Goal: Task Accomplishment & Management: Complete application form

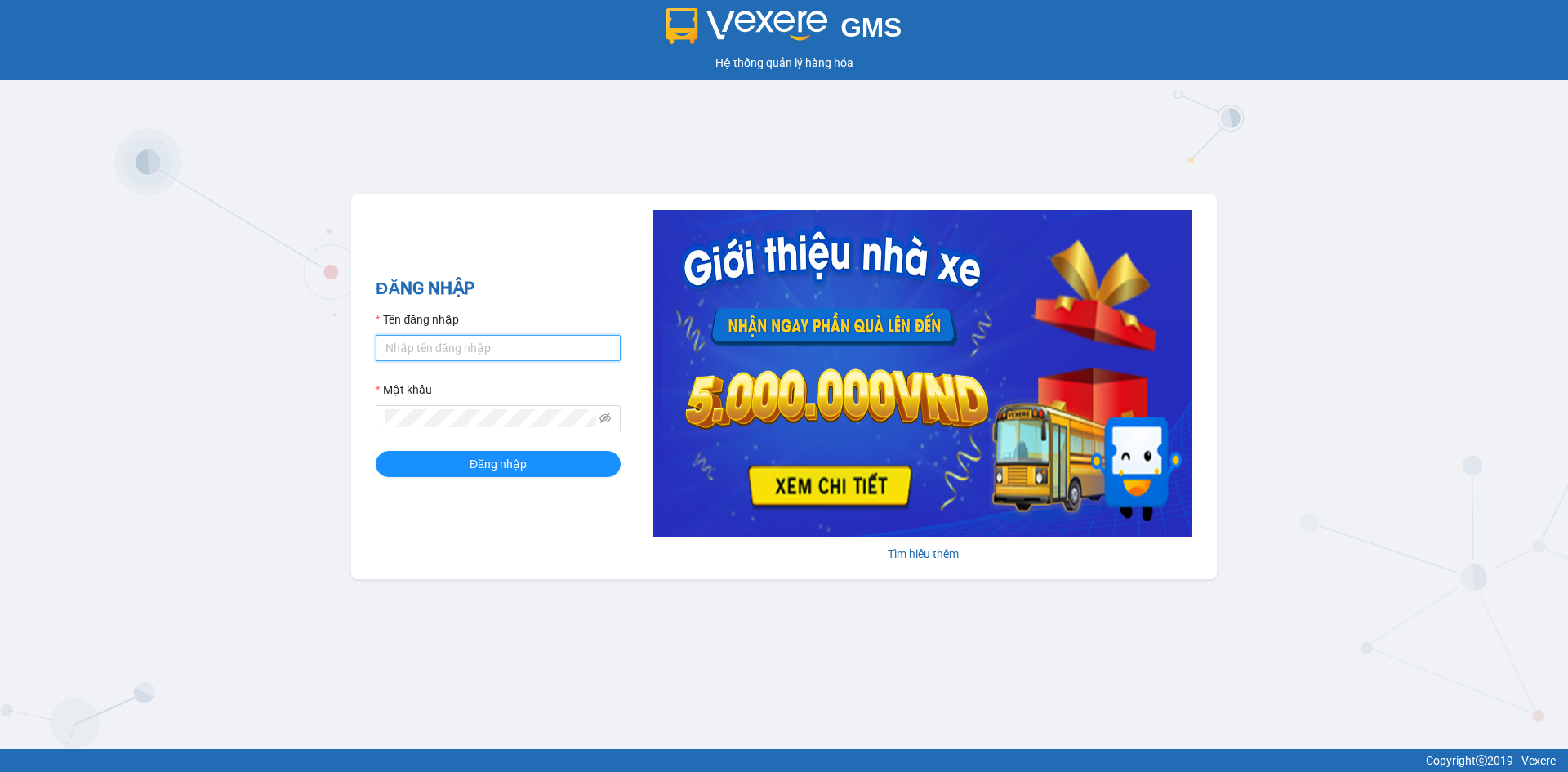
click at [511, 343] on input "Tên đăng nhập" at bounding box center [498, 348] width 245 height 26
type input "anhnhi.tkn"
click at [527, 467] on button "Đăng nhập" at bounding box center [498, 464] width 245 height 26
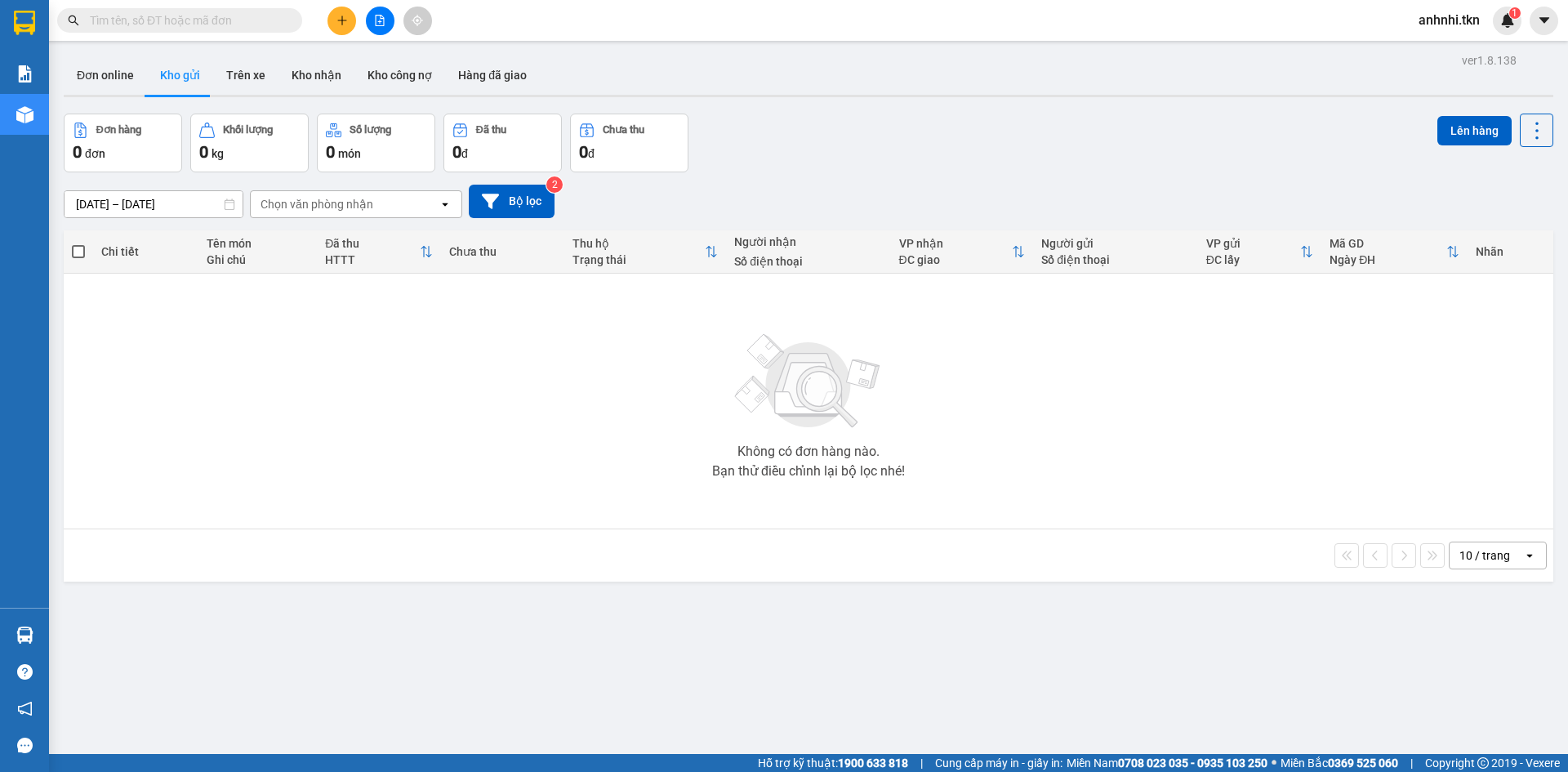
click at [335, 20] on button at bounding box center [342, 21] width 29 height 29
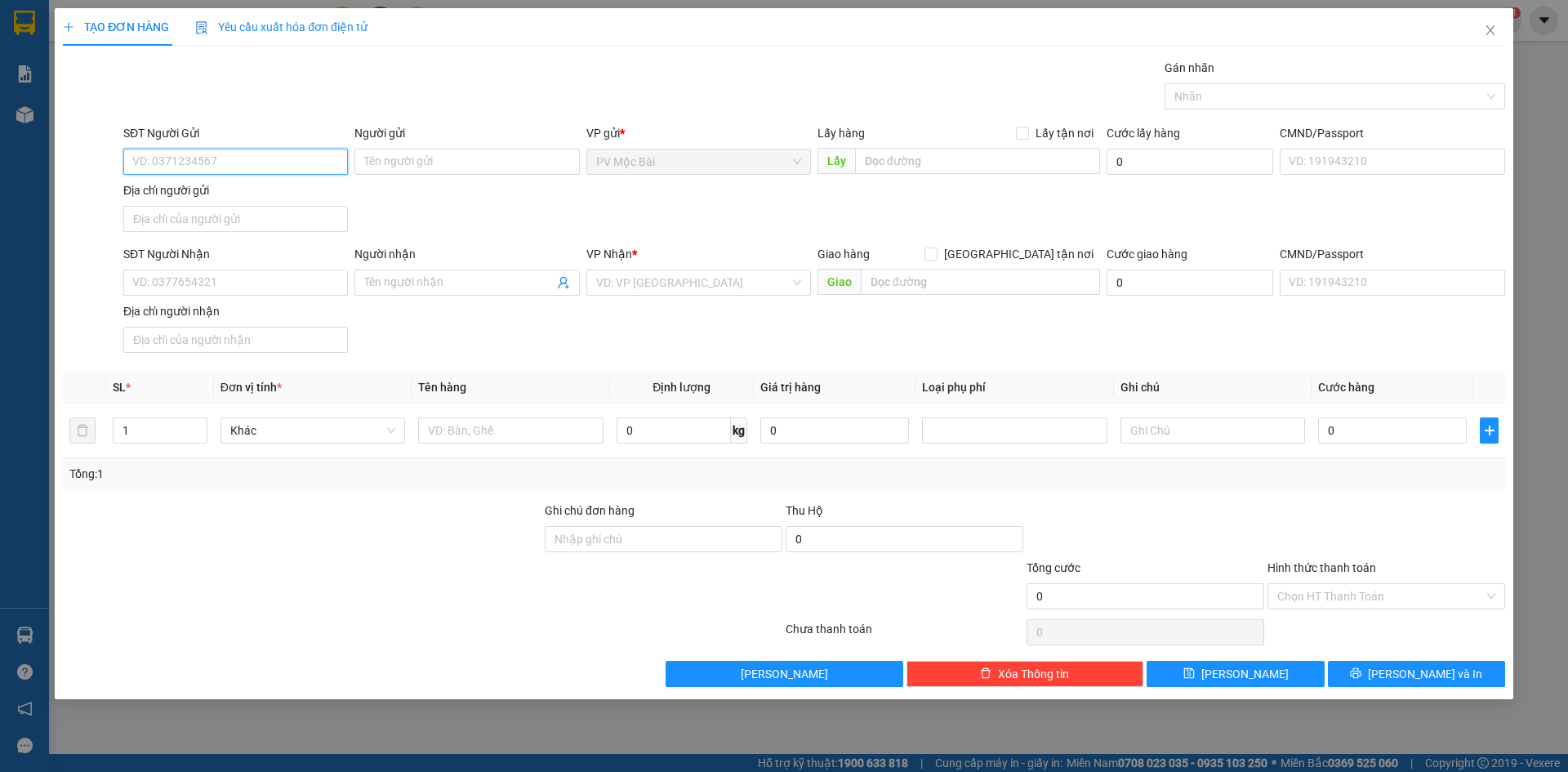
click at [244, 159] on input "SĐT Người Gửi" at bounding box center [236, 161] width 225 height 26
click at [222, 194] on div "0977839939 - CHẠY" at bounding box center [236, 194] width 205 height 18
type input "0977839939"
type input "CHẠY"
type input "072065002712"
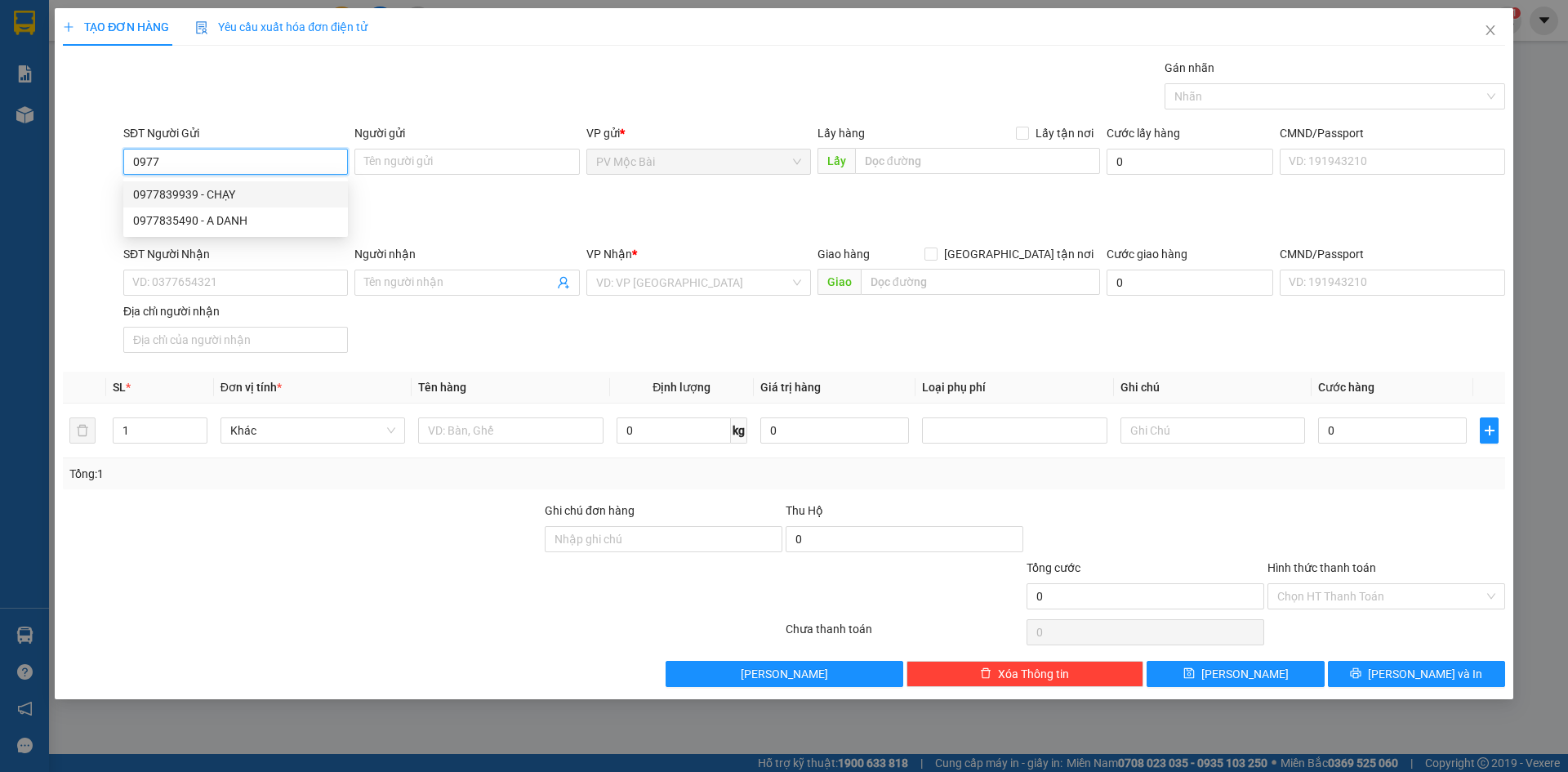
type input "0888745599"
type input "ÁNH"
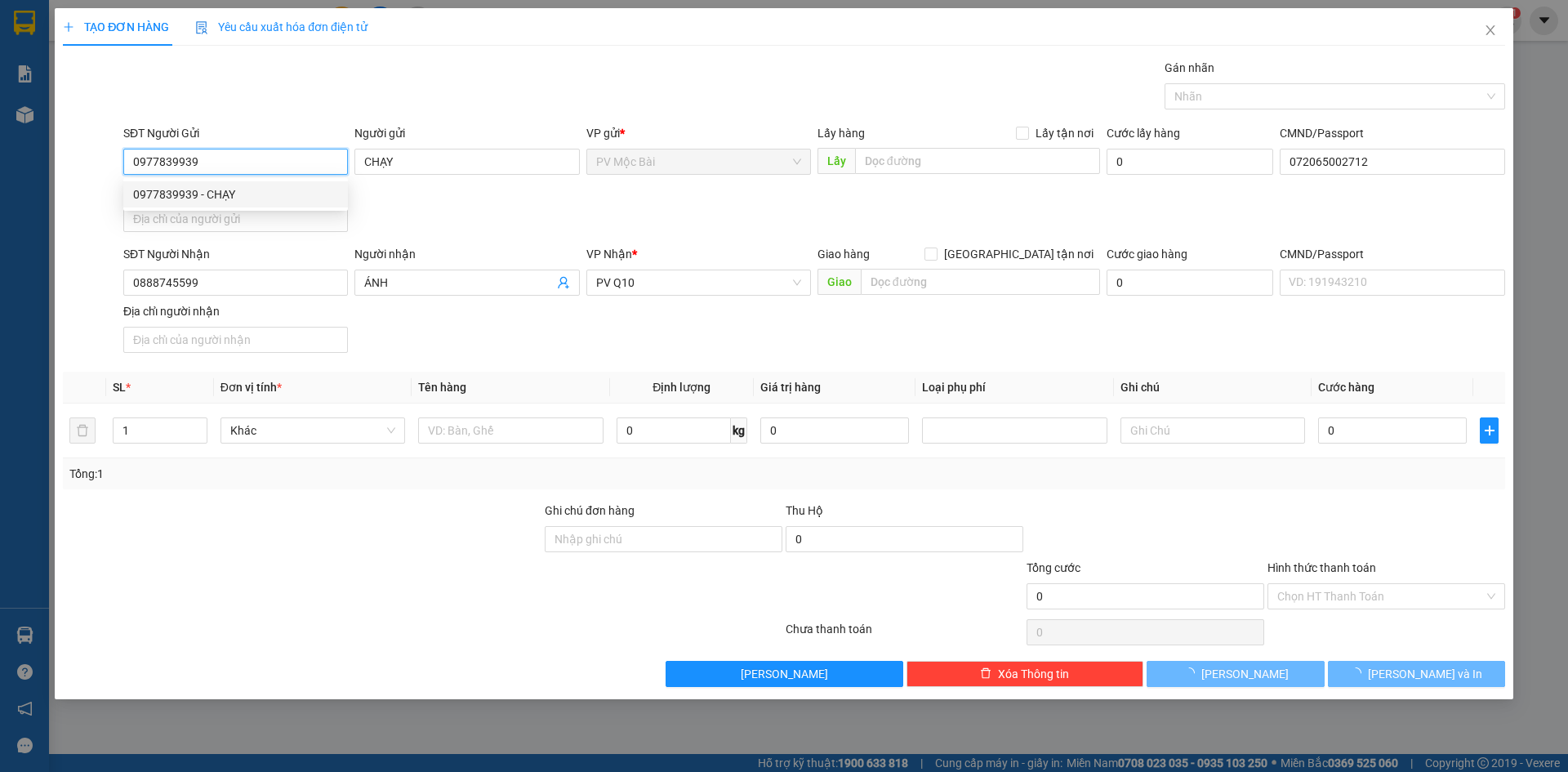
type input "30.000"
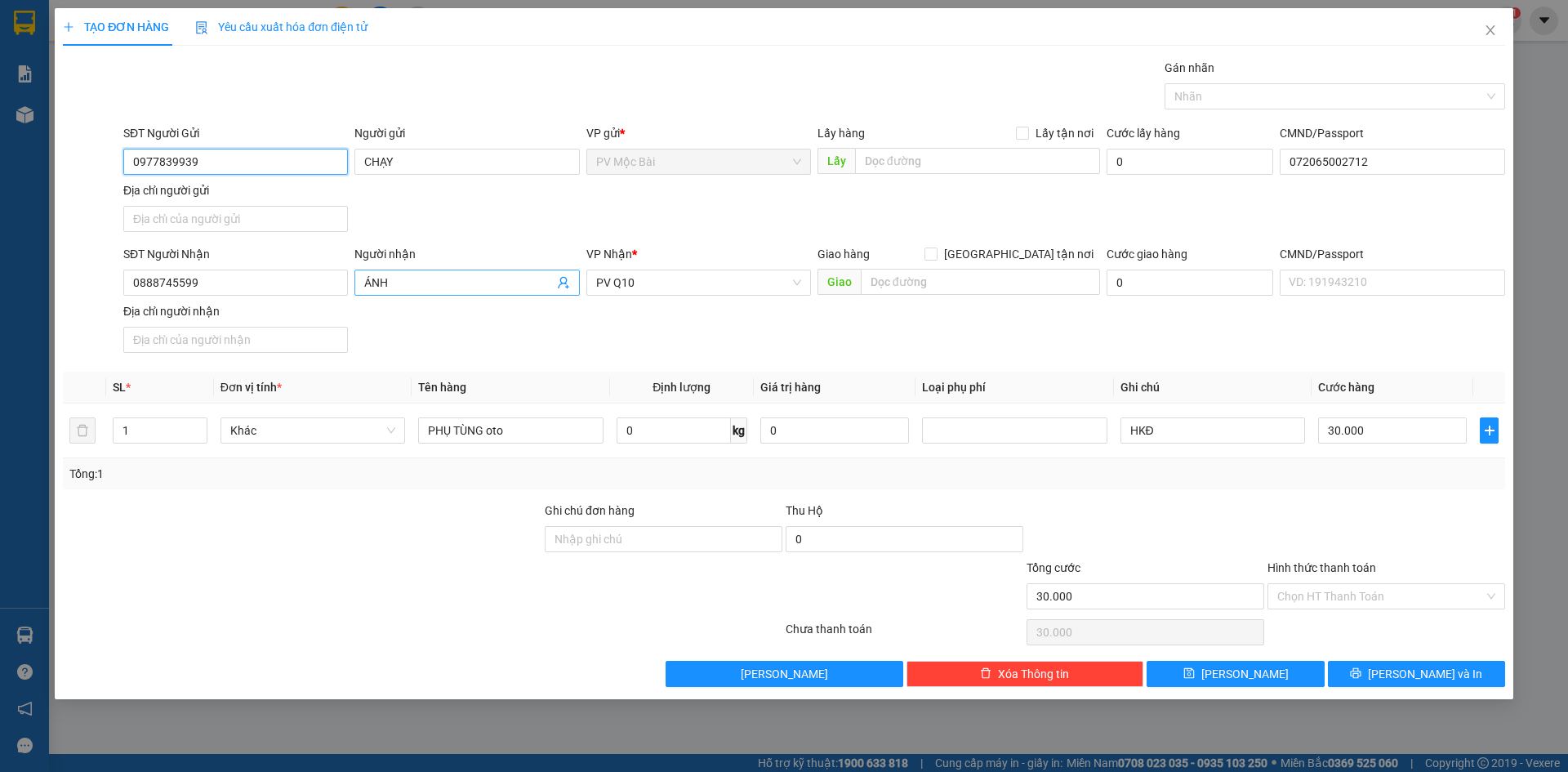
type input "0977839939"
click at [569, 285] on icon "user-add" at bounding box center [564, 283] width 13 height 13
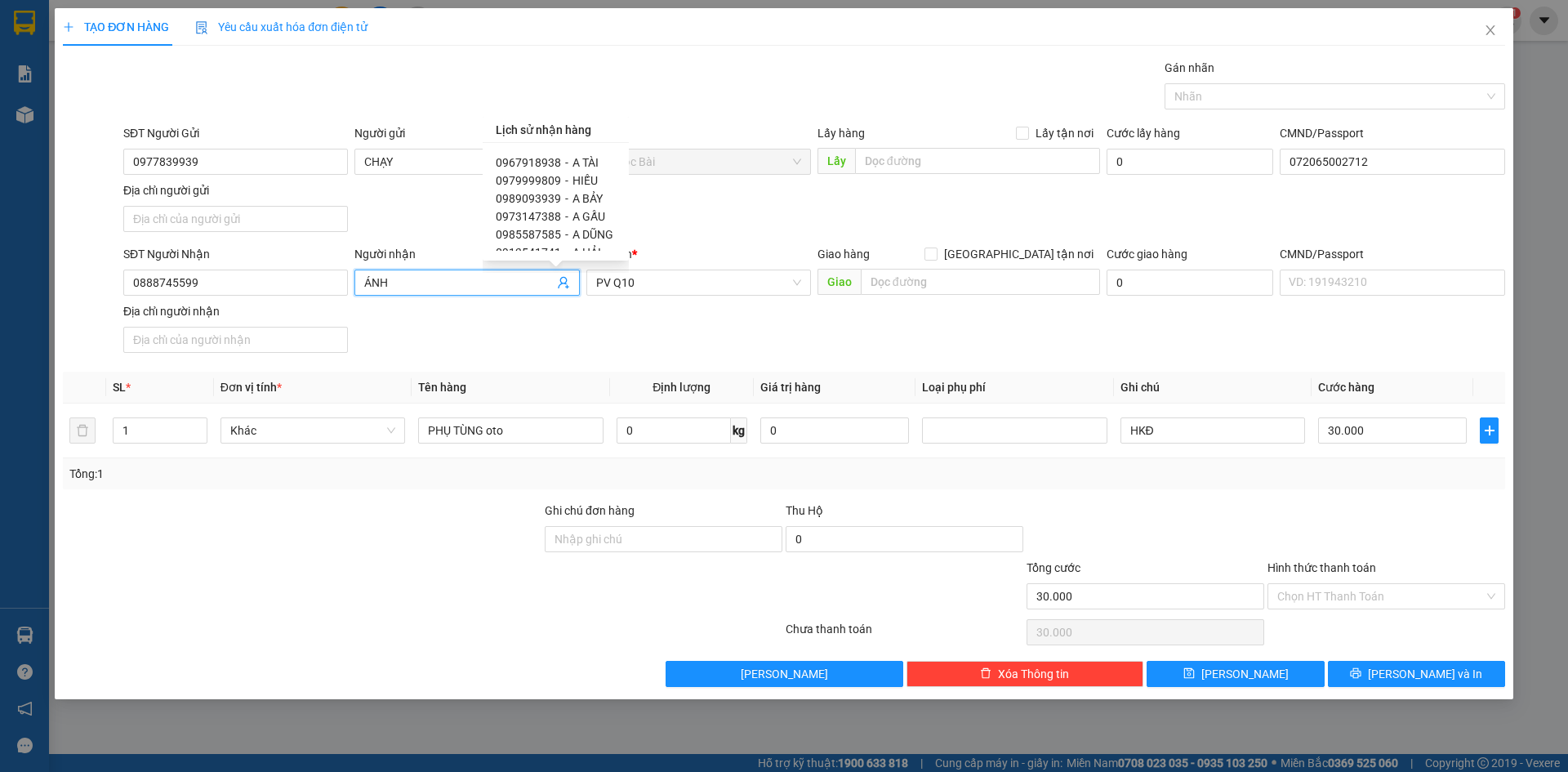
scroll to position [81, 0]
click at [565, 170] on span "-" at bounding box center [566, 170] width 3 height 13
type input "0989093939"
type input "A BẢY"
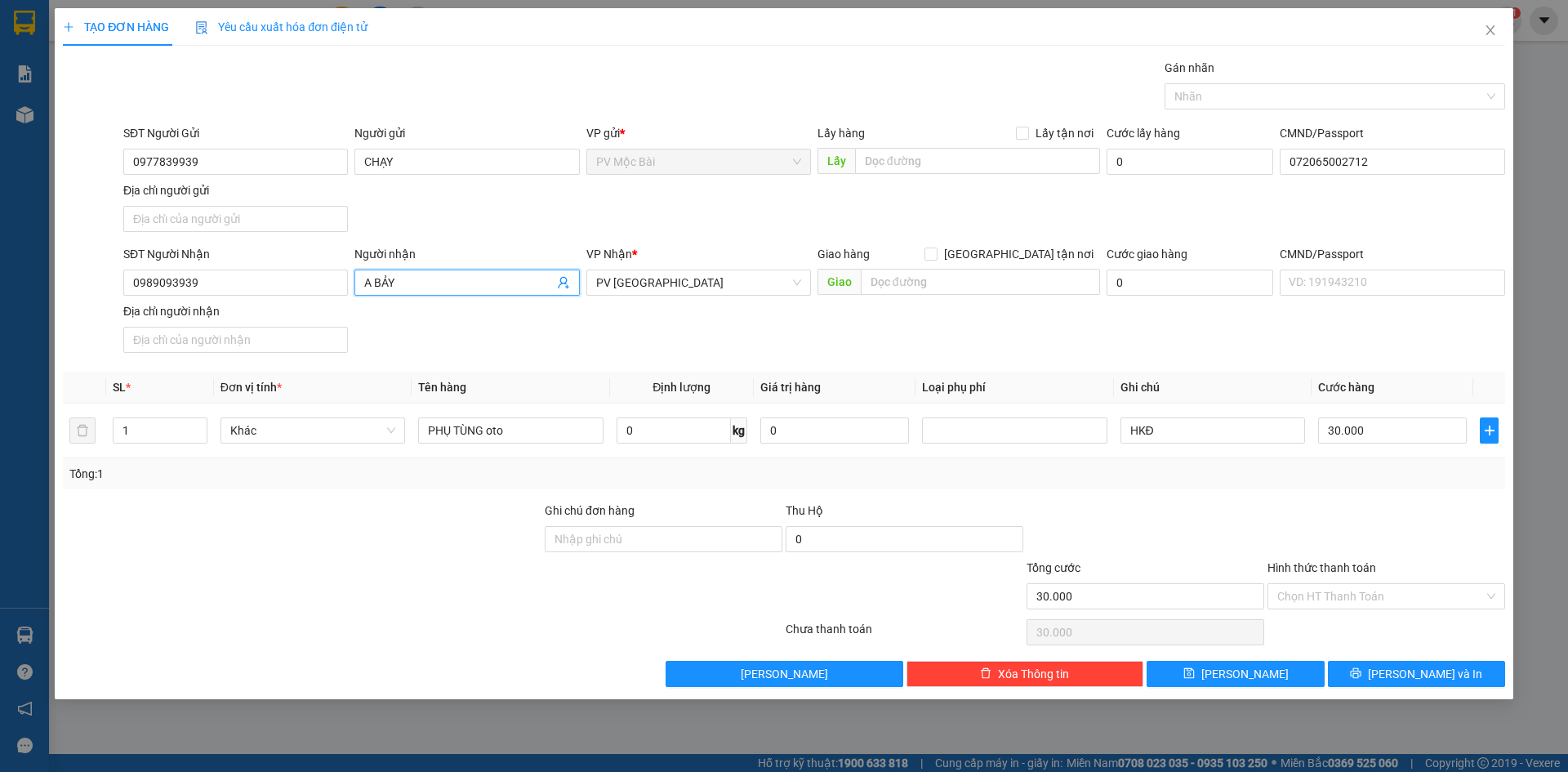
click at [614, 317] on div "SĐT Người Nhận 0989093939 Người nhận A BẢY A BẢY VP Nhận * PV [GEOGRAPHIC_DATA]…" at bounding box center [814, 302] width 1389 height 114
click at [254, 285] on input "0989093939" at bounding box center [236, 282] width 225 height 26
click at [1368, 433] on input "30.000" at bounding box center [1392, 430] width 148 height 26
type input "2"
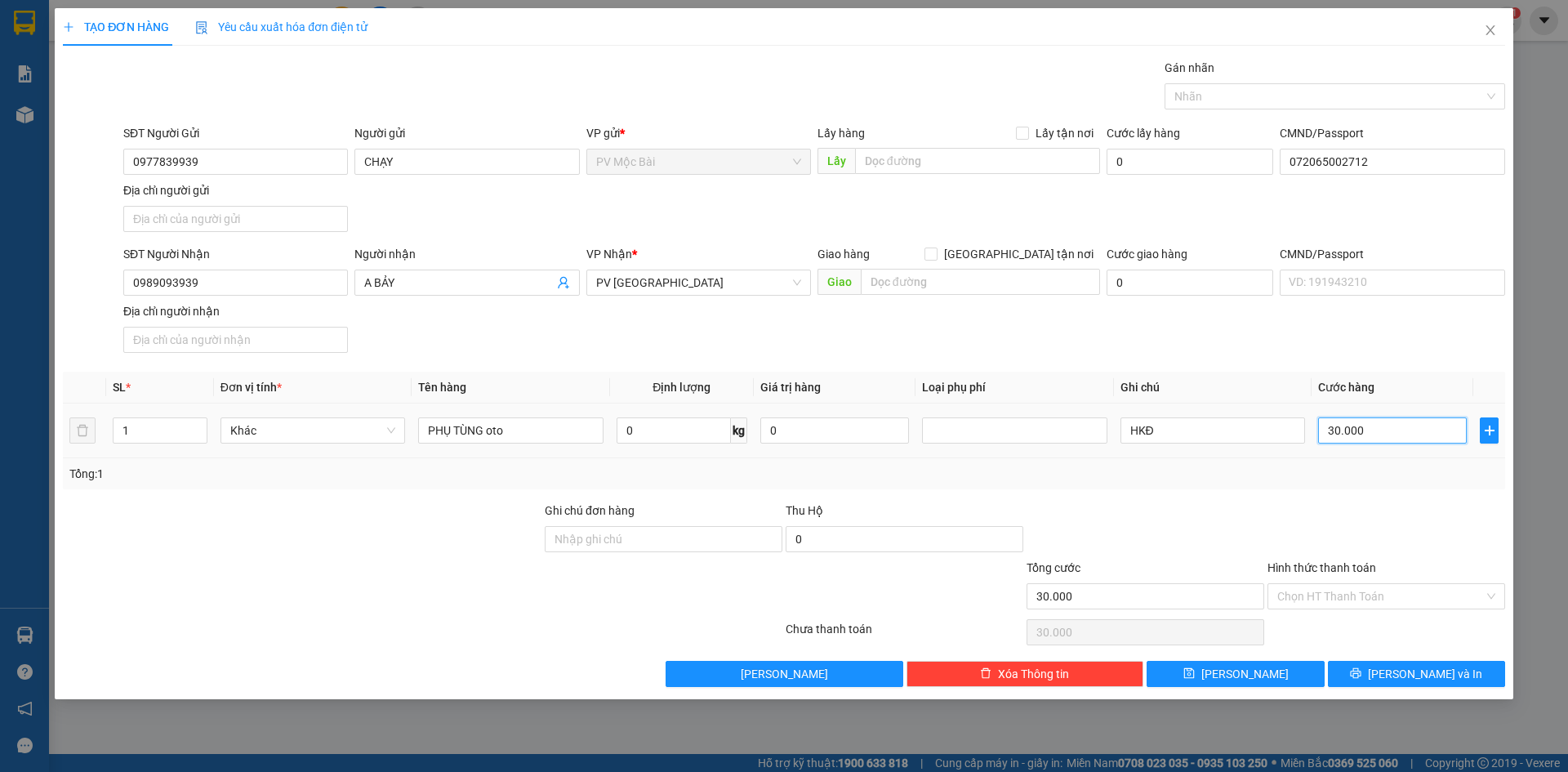
type input "2"
type input "20"
type input "200"
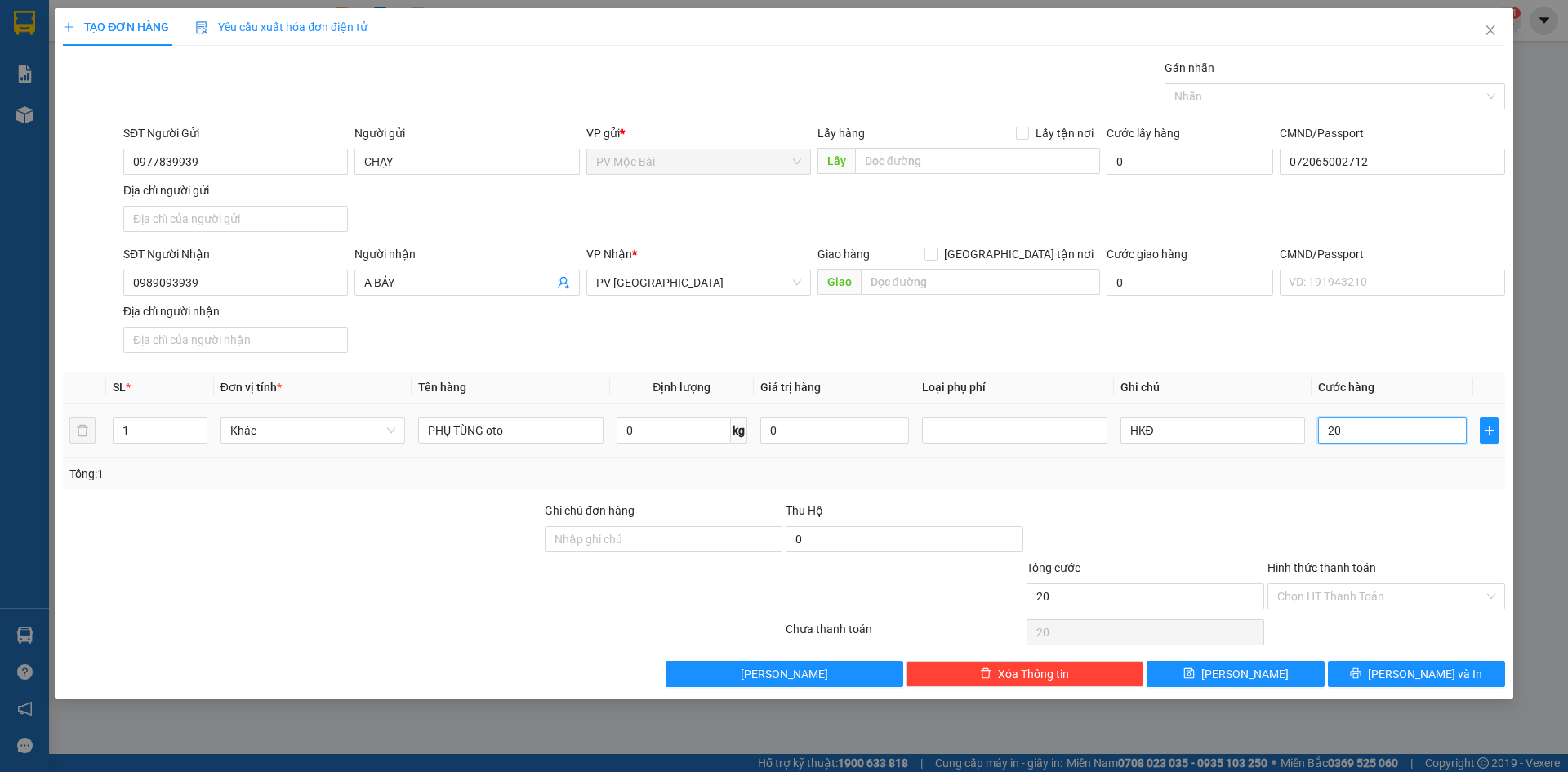
type input "200"
type input "2.000"
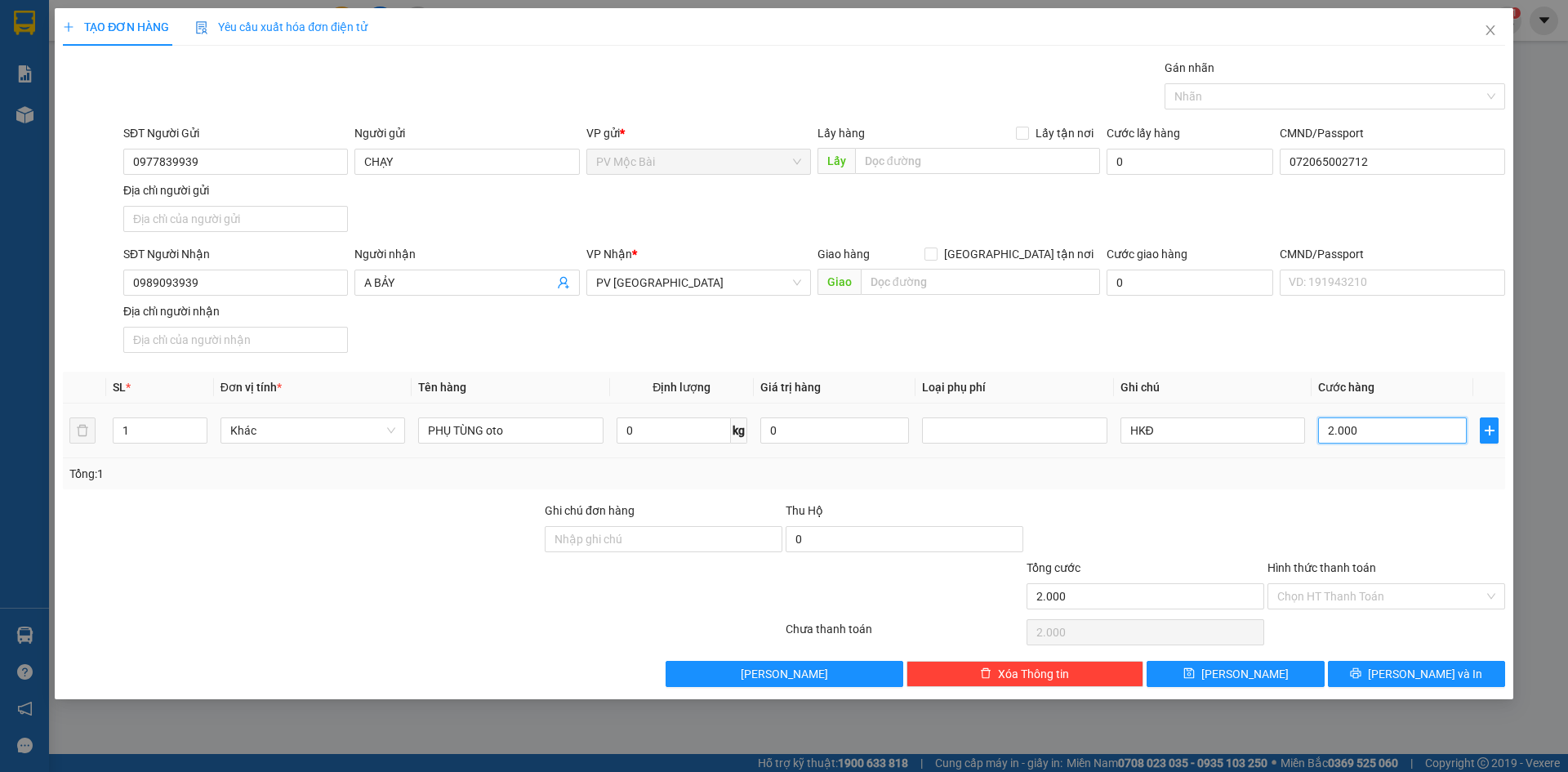
type input "20.000"
click at [1350, 590] on input "Hình thức thanh toán" at bounding box center [1381, 597] width 207 height 25
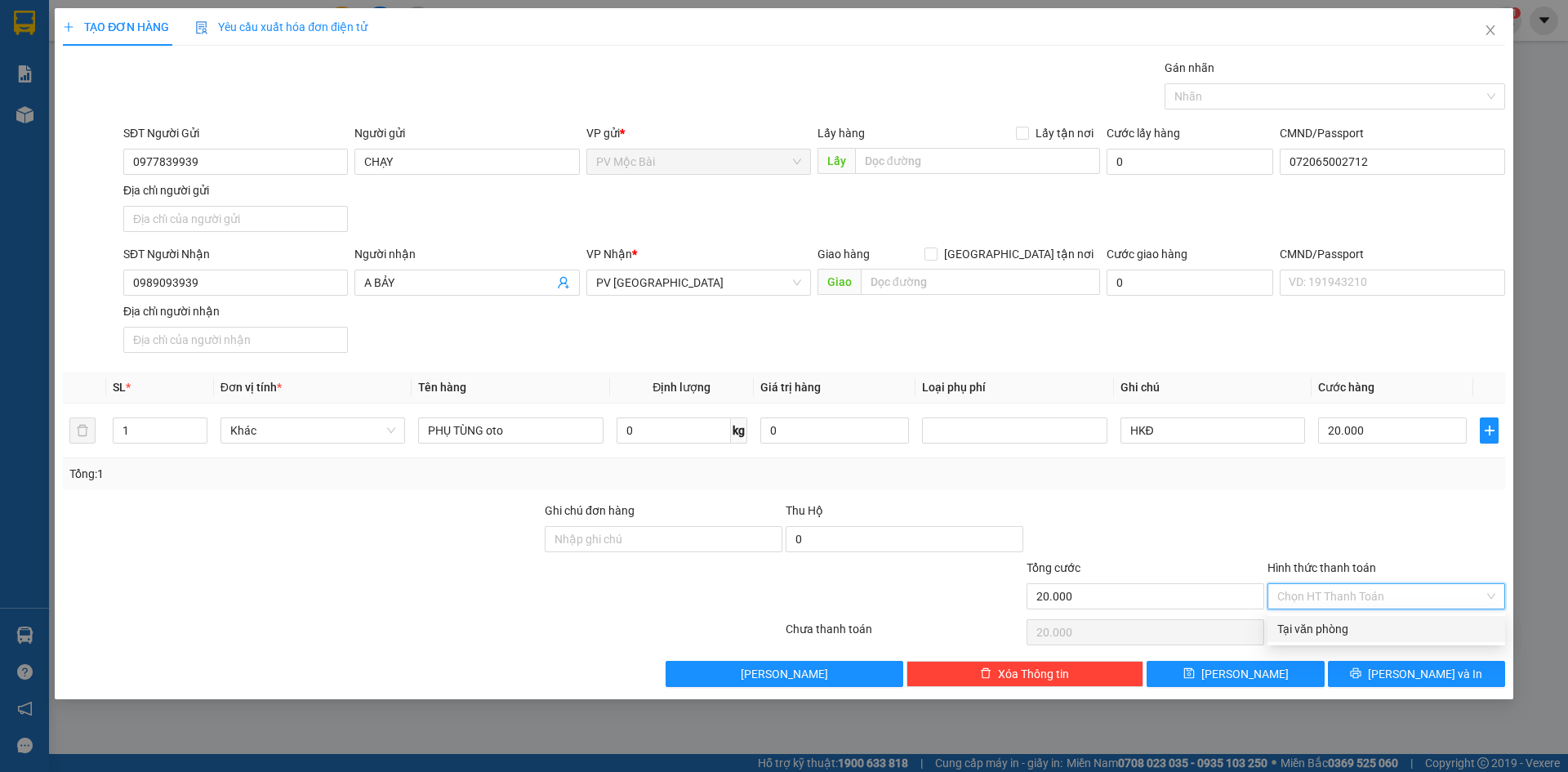
click at [1329, 629] on div "Tại văn phòng" at bounding box center [1387, 628] width 218 height 18
type input "0"
click at [1429, 678] on span "[PERSON_NAME] và In" at bounding box center [1424, 673] width 114 height 18
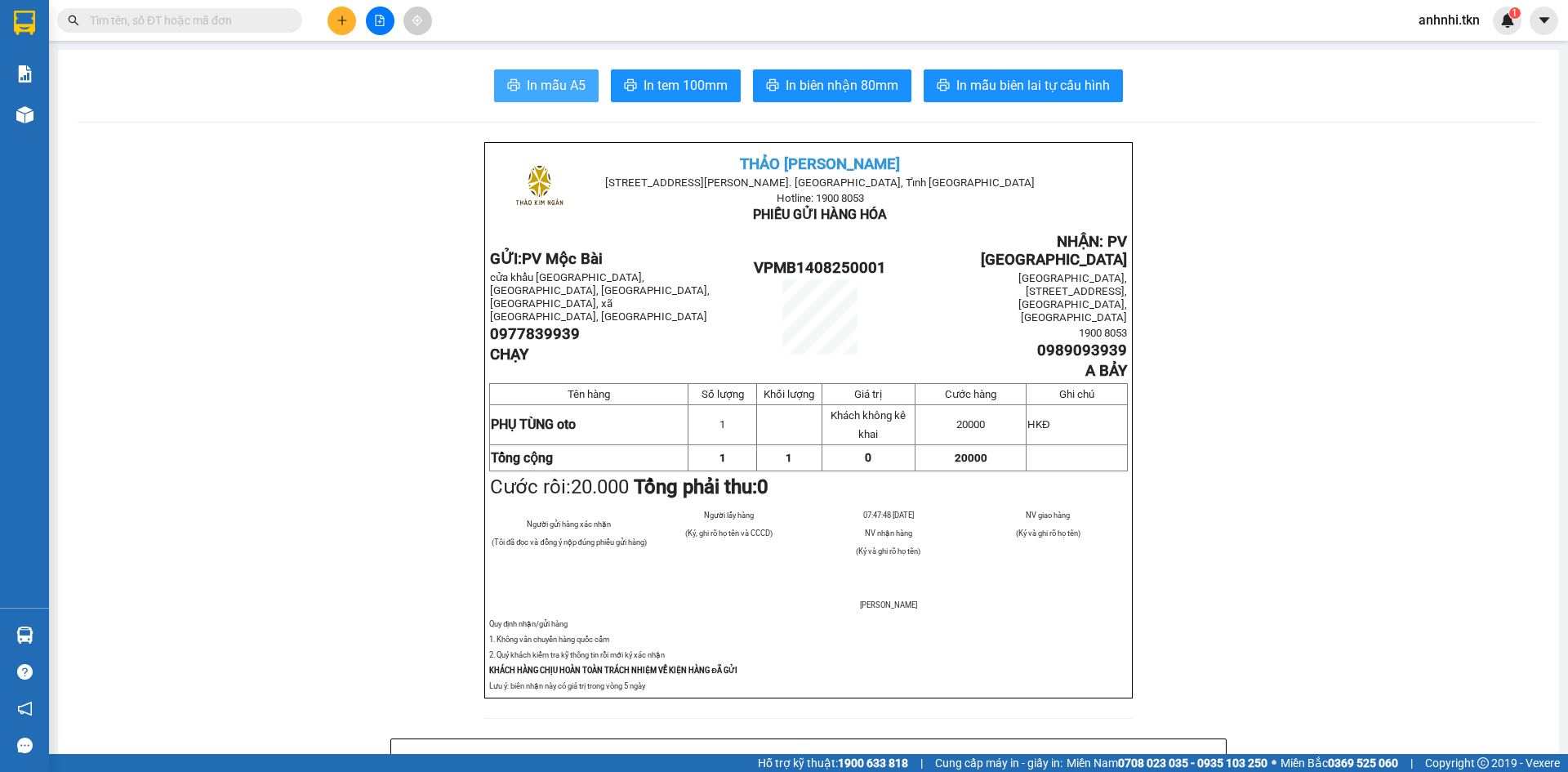
click at [537, 85] on span "In mẫu A5" at bounding box center [556, 84] width 58 height 20
click at [521, 69] on button "In mẫu A5" at bounding box center [546, 85] width 104 height 33
